Goal: Communication & Community: Answer question/provide support

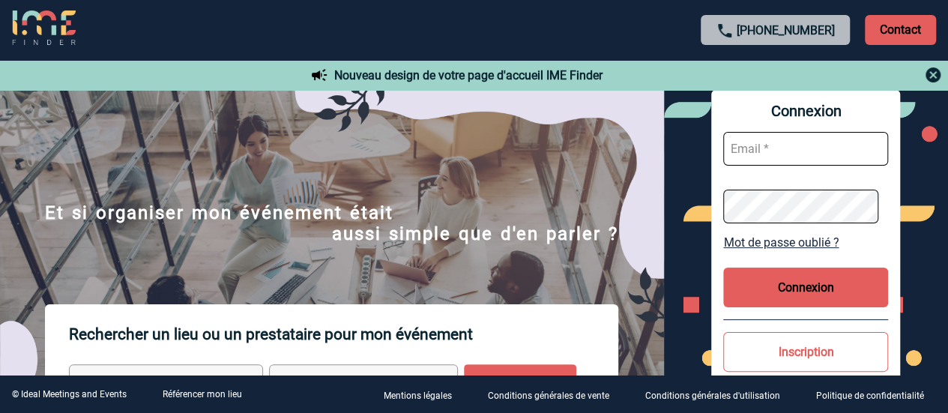
type input "leila.obremski@capgemini.com"
click at [793, 287] on button "Connexion" at bounding box center [805, 288] width 165 height 40
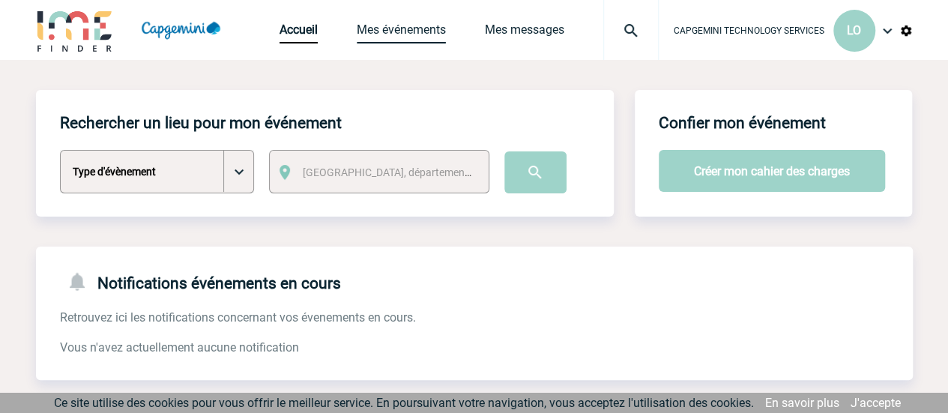
click at [413, 41] on link "Mes événements" at bounding box center [401, 32] width 89 height 21
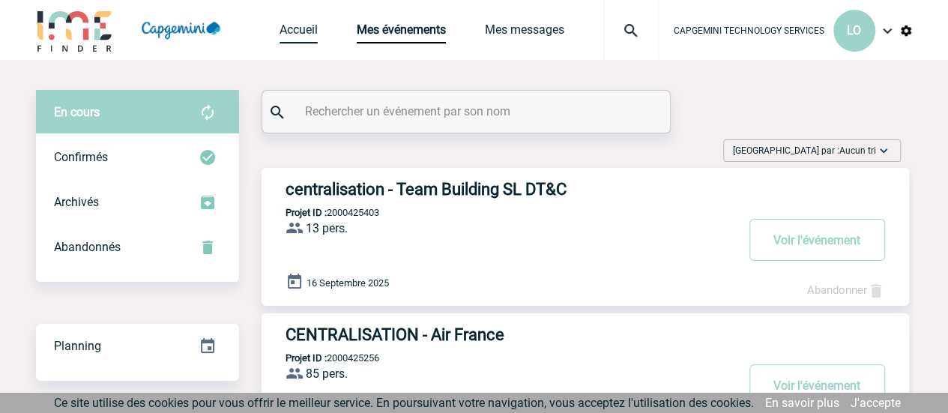
click at [314, 30] on link "Accueil" at bounding box center [299, 32] width 38 height 21
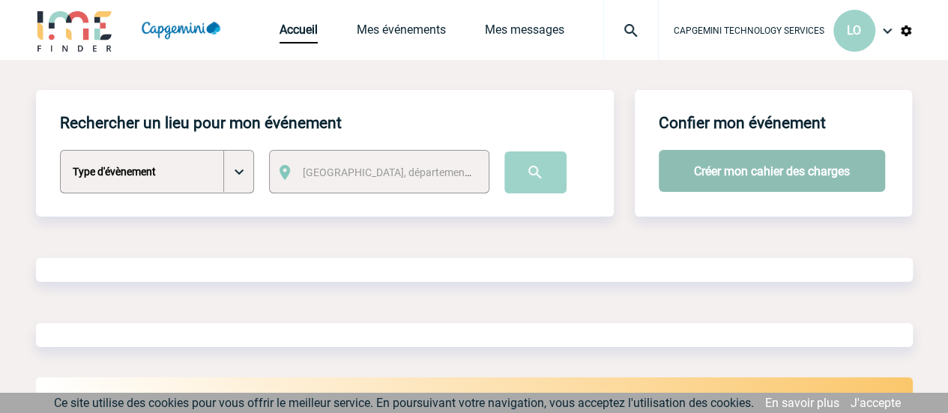
click at [774, 179] on button "Créer mon cahier des charges" at bounding box center [772, 171] width 226 height 42
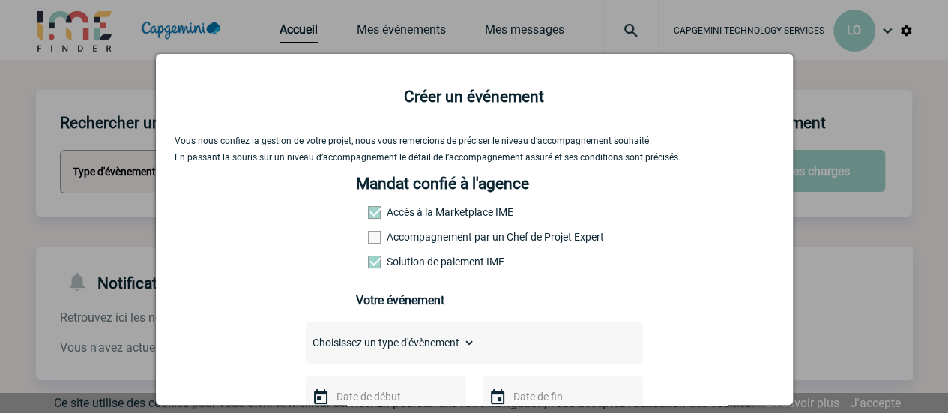
scroll to position [150, 0]
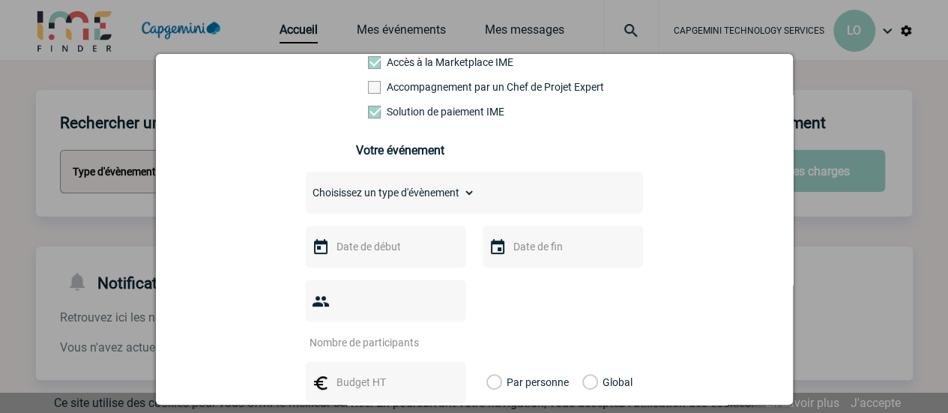
click at [453, 203] on select "Choisissez un type d'évènement Séminaire avec nuitée Séminaire sans nuitée Repa…" at bounding box center [390, 192] width 169 height 21
select select "3"
click at [306, 187] on select "Choisissez un type d'évènement Séminaire avec nuitée Séminaire sans nuitée Repa…" at bounding box center [390, 192] width 169 height 21
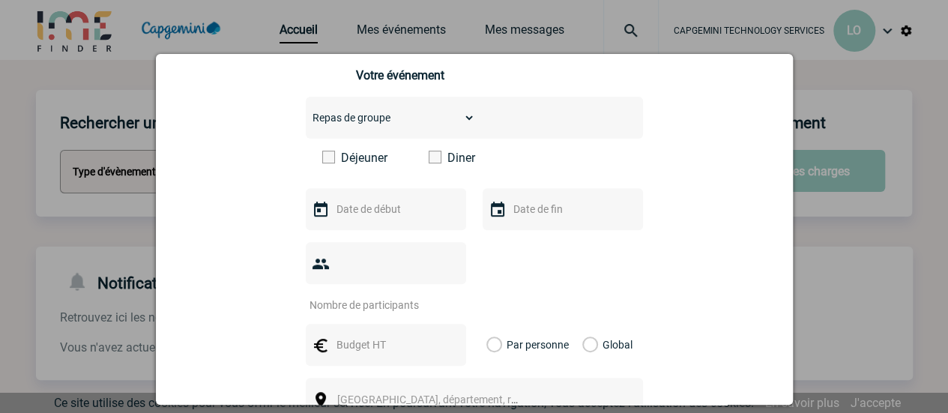
click at [429, 163] on span at bounding box center [435, 157] width 13 height 13
click at [0, 0] on input "Diner" at bounding box center [0, 0] width 0 height 0
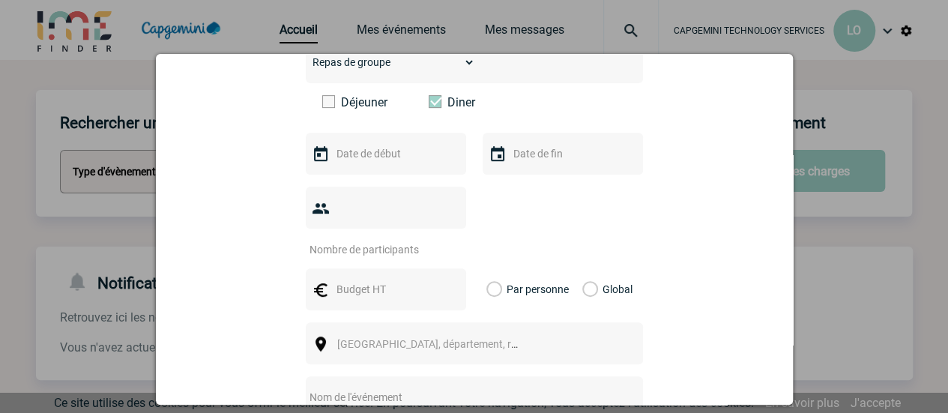
scroll to position [300, 0]
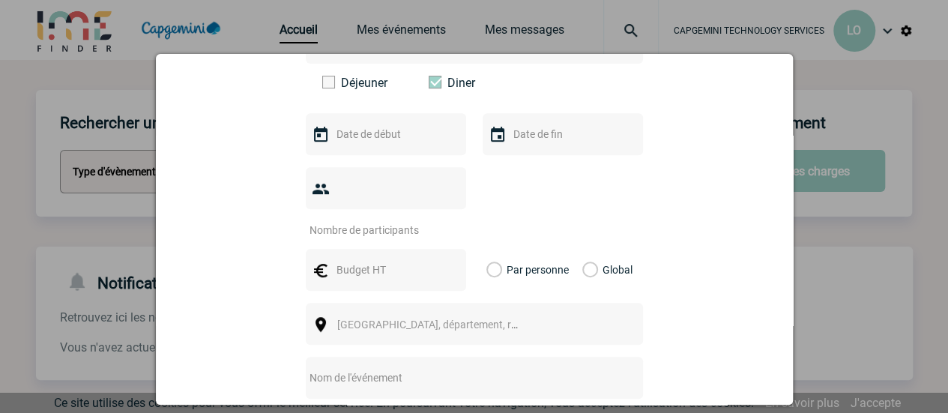
click at [385, 144] on input "text" at bounding box center [384, 133] width 103 height 19
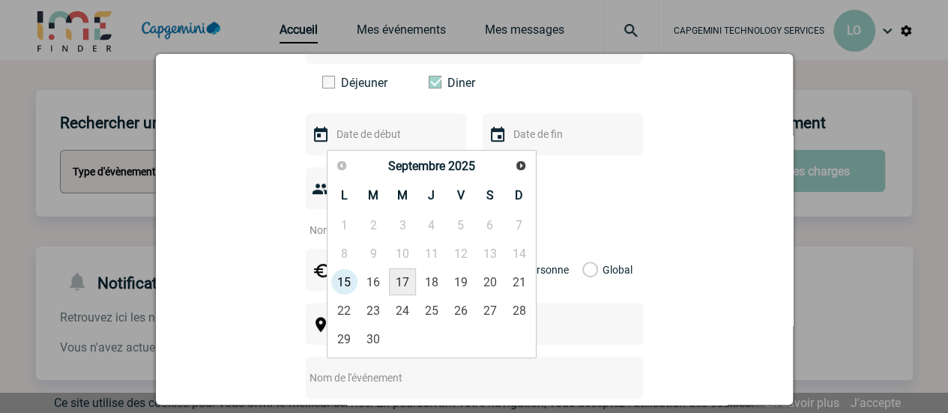
click at [408, 286] on link "17" at bounding box center [403, 281] width 28 height 27
type input "17-09-2025"
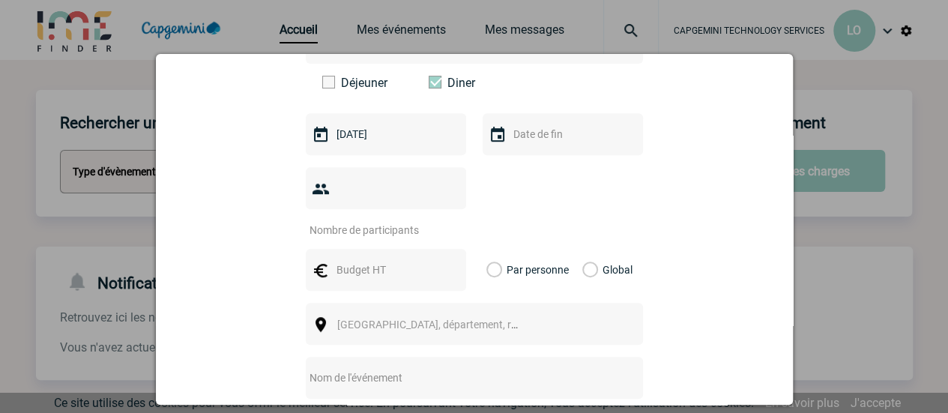
click at [534, 144] on input "text" at bounding box center [561, 133] width 103 height 19
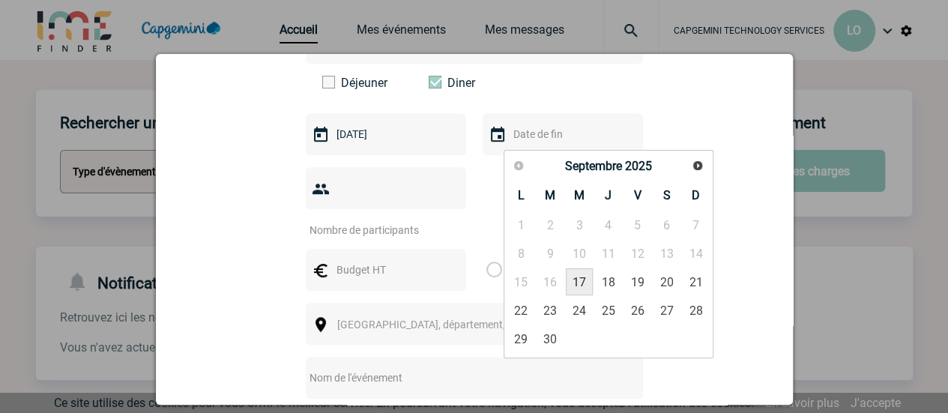
click at [583, 282] on link "17" at bounding box center [580, 281] width 28 height 27
type input "17-09-2025"
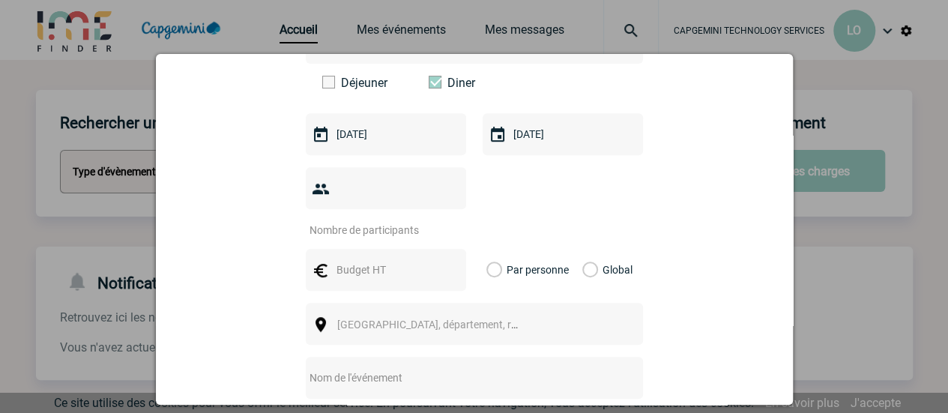
click at [392, 204] on div at bounding box center [386, 188] width 160 height 42
click at [399, 220] on input "number" at bounding box center [376, 229] width 141 height 19
type input "12"
click at [390, 260] on input "text" at bounding box center [384, 269] width 103 height 19
type input "1000"
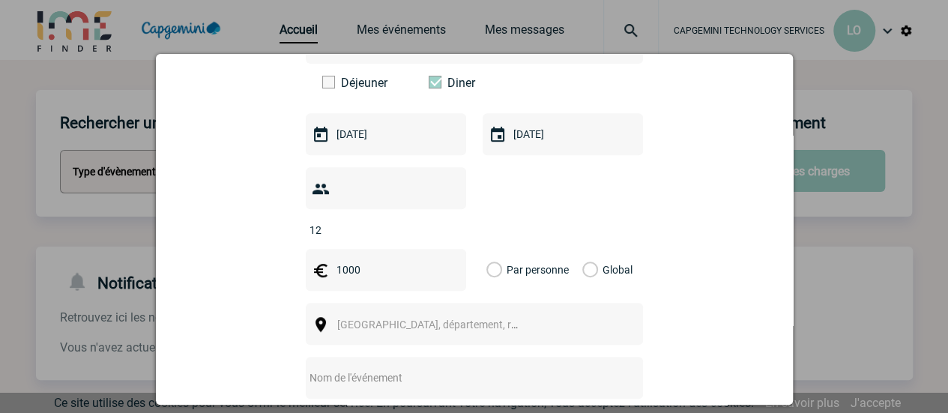
click at [585, 249] on label "Global" at bounding box center [587, 270] width 10 height 42
click at [0, 0] on input "Global" at bounding box center [0, 0] width 0 height 0
click at [525, 314] on span "Ville, département, région..." at bounding box center [434, 324] width 206 height 21
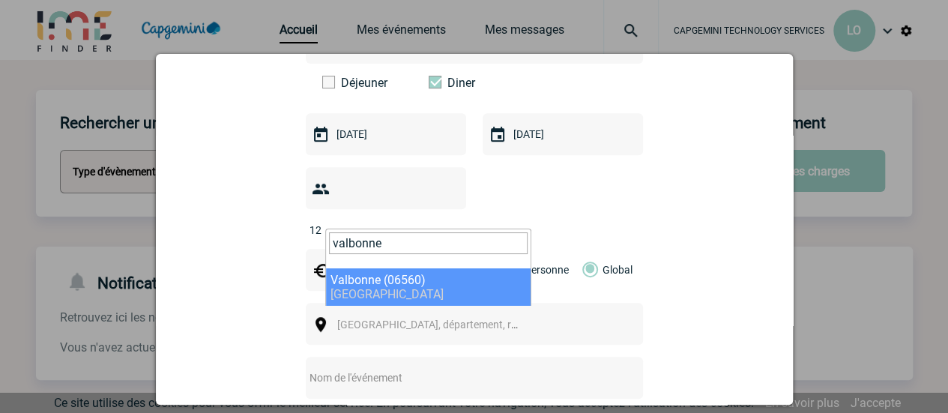
type input "valbonne"
select select "7179"
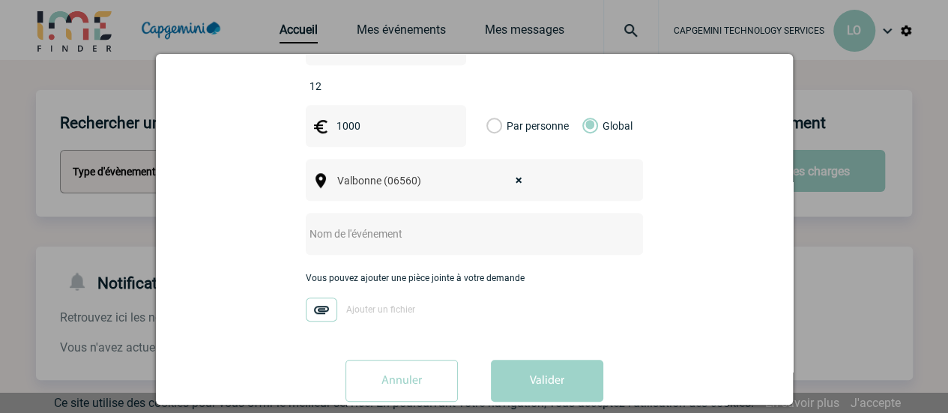
scroll to position [450, 0]
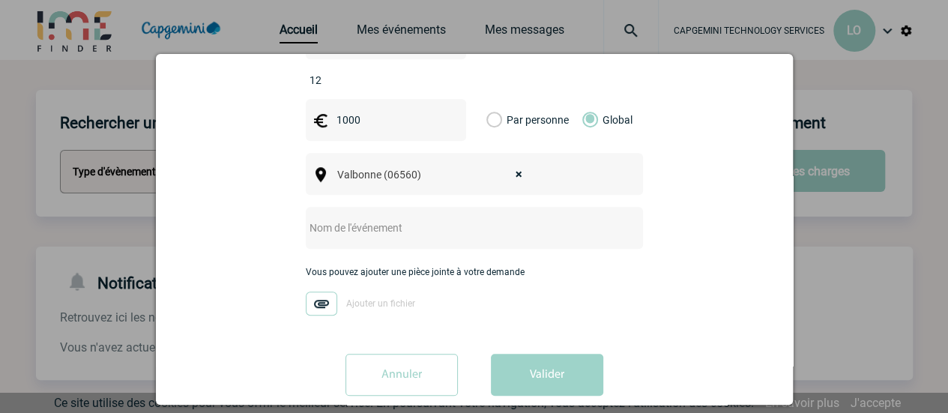
click at [427, 218] on input "text" at bounding box center [454, 227] width 297 height 19
type input "R"
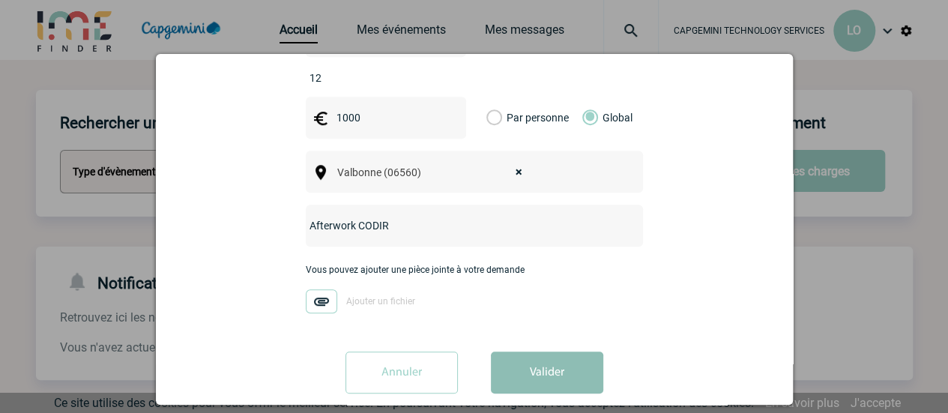
type input "Afterwork CODIR"
click at [534, 356] on button "Valider" at bounding box center [547, 372] width 112 height 42
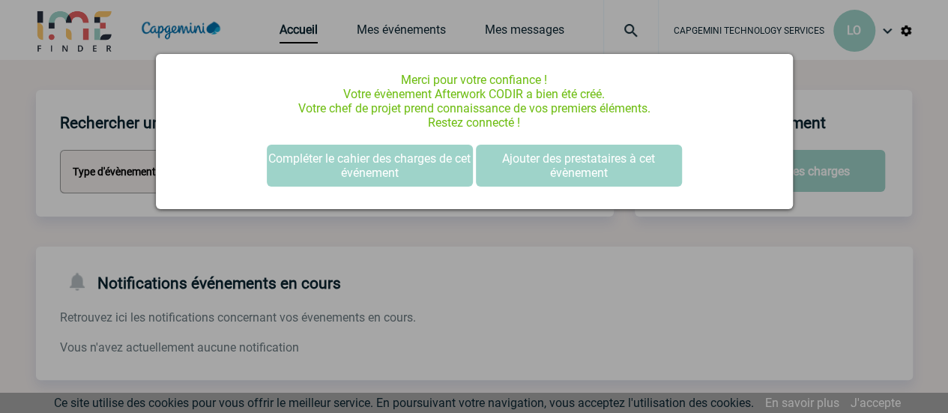
scroll to position [0, 0]
click at [426, 239] on div at bounding box center [474, 206] width 948 height 413
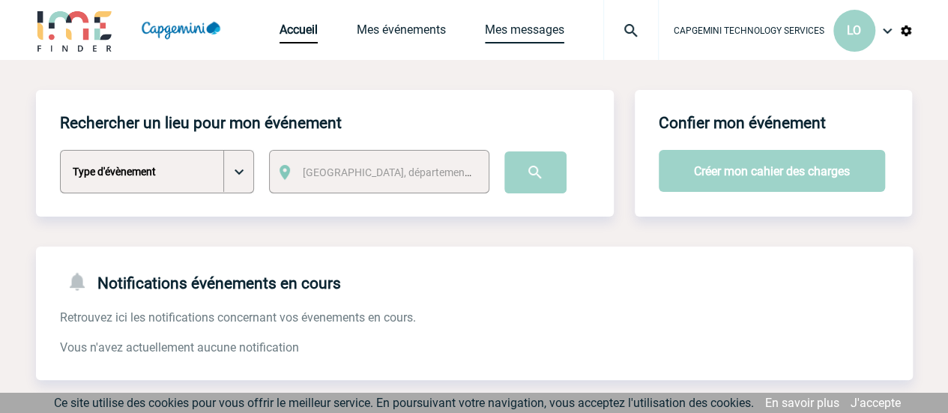
click at [516, 34] on link "Mes messages" at bounding box center [524, 32] width 79 height 21
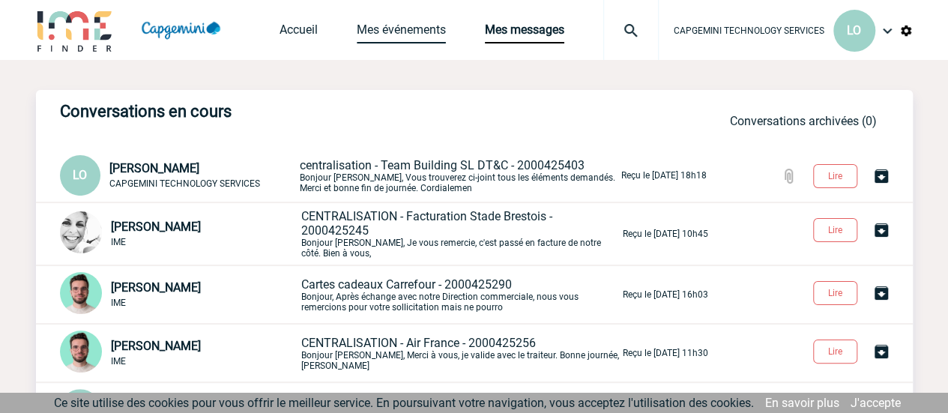
click at [392, 34] on link "Mes événements" at bounding box center [401, 32] width 89 height 21
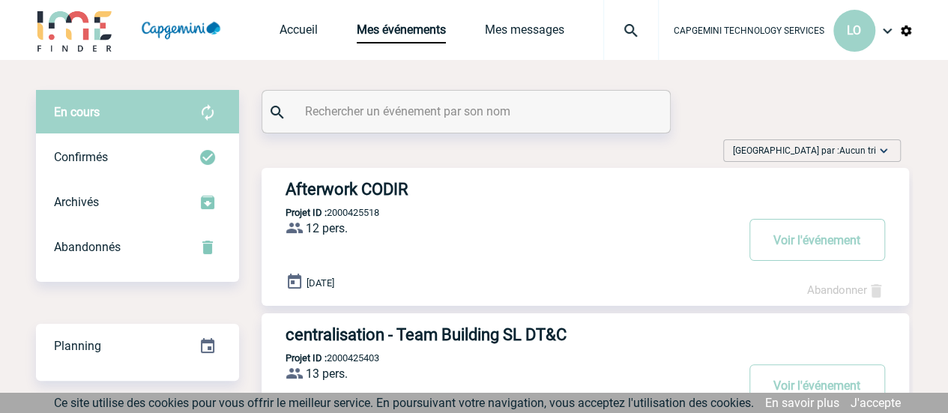
click at [325, 187] on h3 "Afterwork CODIR" at bounding box center [511, 189] width 450 height 19
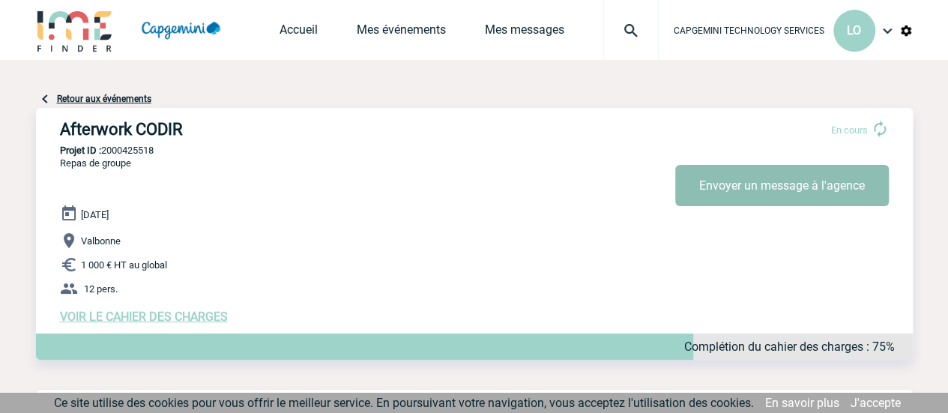
click at [720, 190] on button "Envoyer un message à l'agence" at bounding box center [782, 185] width 214 height 41
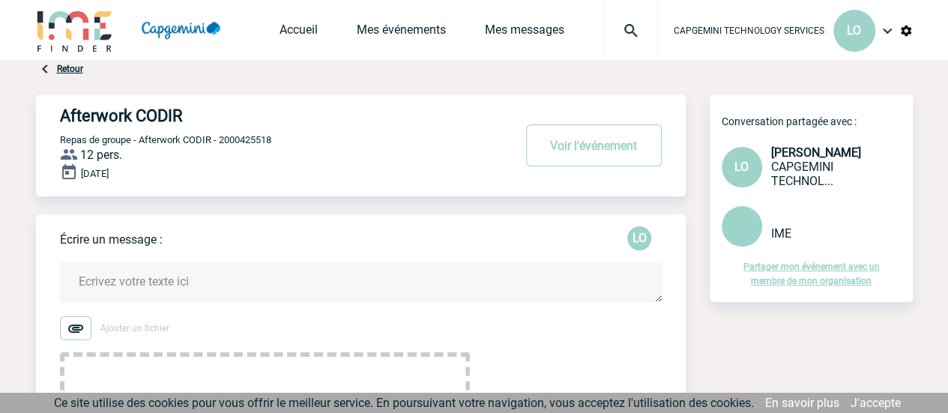
click at [169, 278] on textarea at bounding box center [361, 282] width 602 height 40
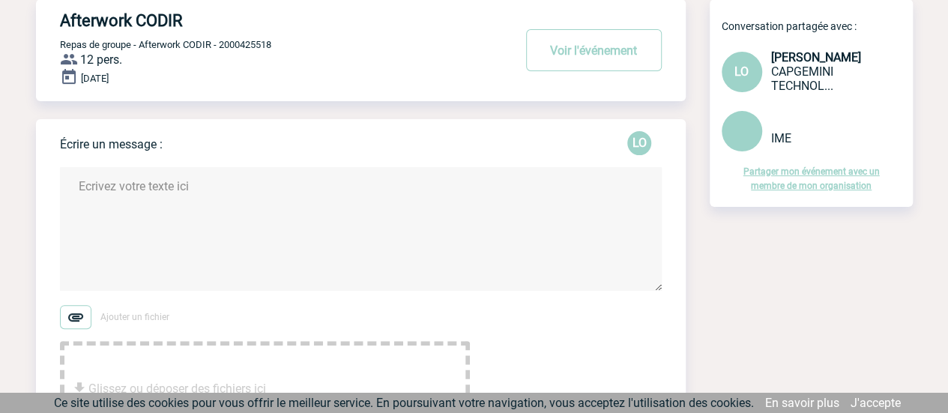
scroll to position [150, 0]
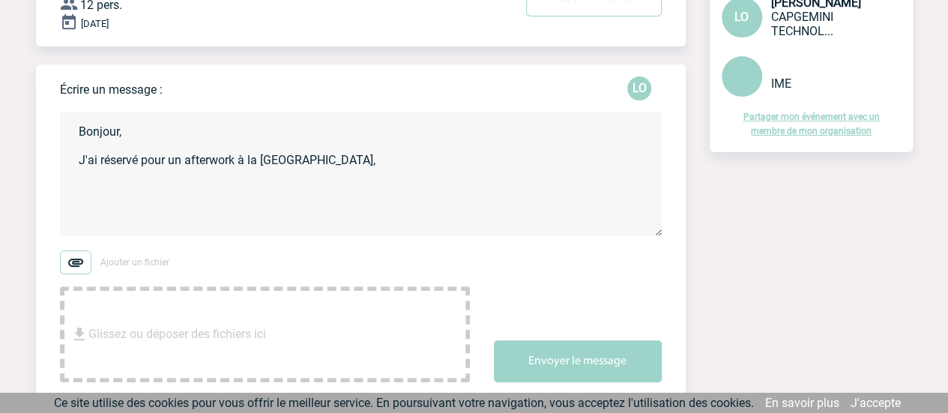
click at [191, 167] on textarea "Bonjour, J'ai réservé pour un afterwork à la [GEOGRAPHIC_DATA]," at bounding box center [361, 174] width 602 height 124
click at [413, 156] on textarea "Bonjour, J'ai réservé pour un Afterwork à la [GEOGRAPHIC_DATA]," at bounding box center [361, 174] width 602 height 124
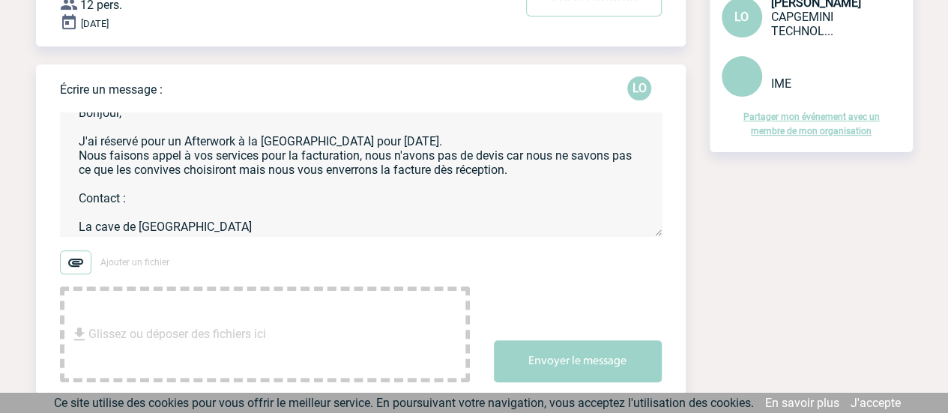
scroll to position [33, 0]
paste textarea "[PERSON_NAME]"
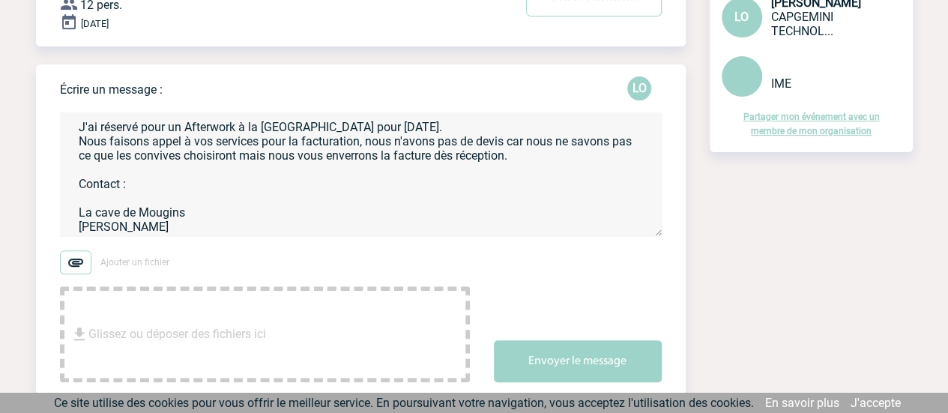
scroll to position [48, 0]
paste textarea "[EMAIL_ADDRESS][DOMAIN_NAME]"
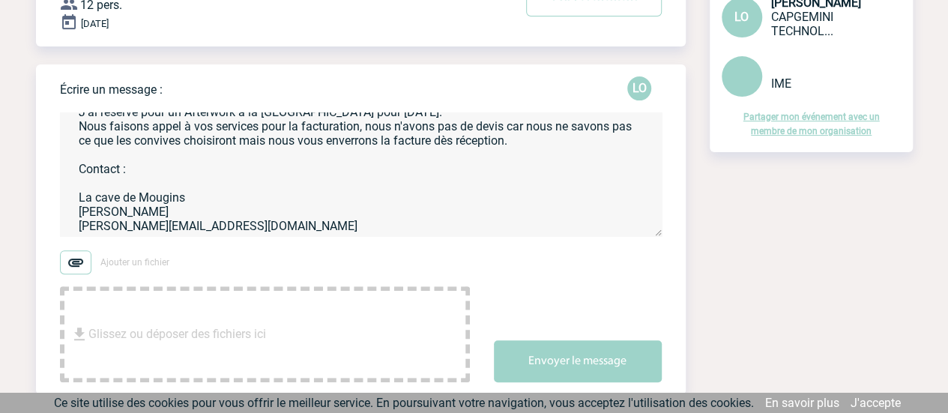
scroll to position [62, 0]
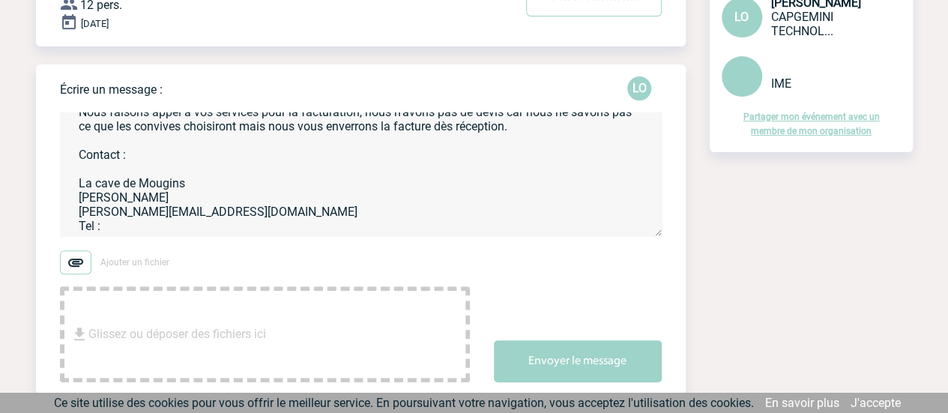
paste textarea "06/09 17 76 42"
click at [117, 232] on textarea "Bonjour, J'ai réservé pour un Afterwork à la [GEOGRAPHIC_DATA] pour [DATE]. Nou…" at bounding box center [361, 174] width 602 height 124
click at [121, 229] on textarea "Bonjour, J'ai réservé pour un Afterwork à la [GEOGRAPHIC_DATA] pour [DATE]. Nou…" at bounding box center [361, 174] width 602 height 124
click at [238, 233] on textarea "Bonjour, J'ai réservé pour un Afterwork à la [GEOGRAPHIC_DATA] pour [DATE]. Nou…" at bounding box center [361, 174] width 602 height 124
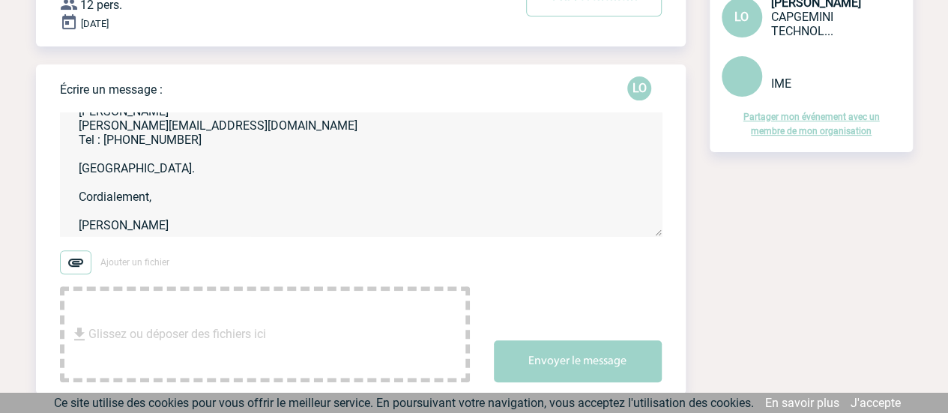
scroll to position [153, 0]
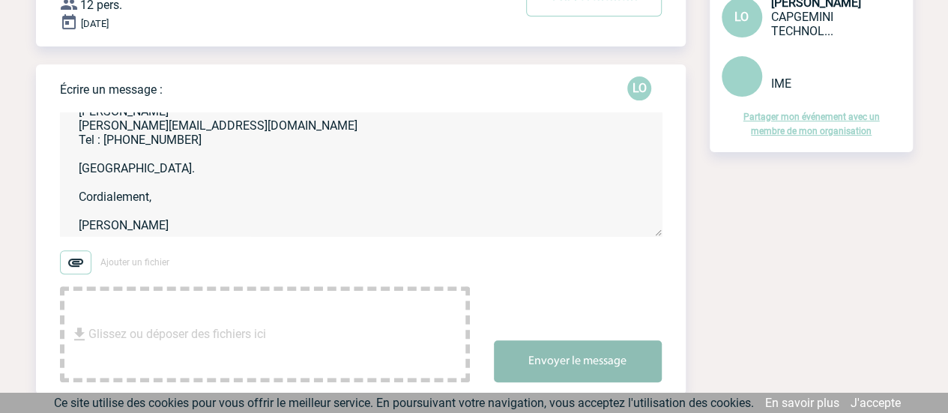
type textarea "Bonjour, J'ai réservé pour un Afterwork à la [GEOGRAPHIC_DATA] pour [DATE]. Nou…"
click at [561, 360] on button "Envoyer le message" at bounding box center [578, 361] width 168 height 42
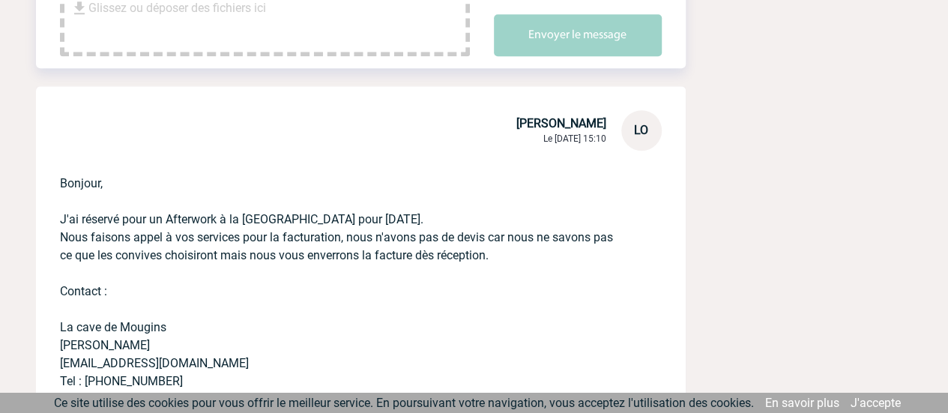
scroll to position [375, 0]
